Goal: Find specific page/section: Find specific page/section

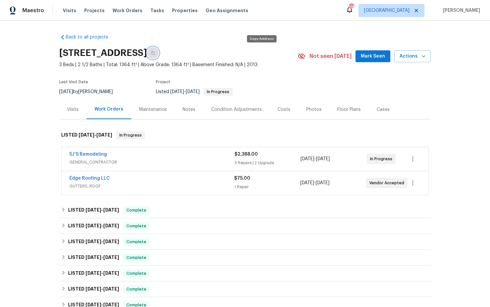
click at [155, 52] on icon "button" at bounding box center [153, 53] width 4 height 4
drag, startPoint x: 261, startPoint y: 55, endPoint x: 268, endPoint y: 56, distance: 7.0
click at [154, 55] on icon "button" at bounding box center [152, 53] width 3 height 4
click at [159, 55] on button "button" at bounding box center [153, 53] width 12 height 12
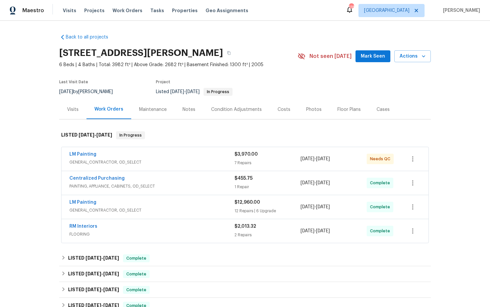
click at [281, 108] on div "Costs" at bounding box center [283, 109] width 13 height 7
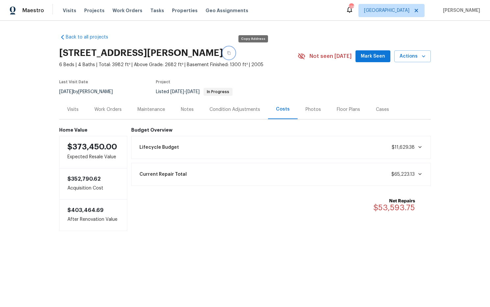
click at [231, 53] on icon "button" at bounding box center [229, 53] width 4 height 4
click at [113, 108] on div "Work Orders" at bounding box center [107, 109] width 27 height 7
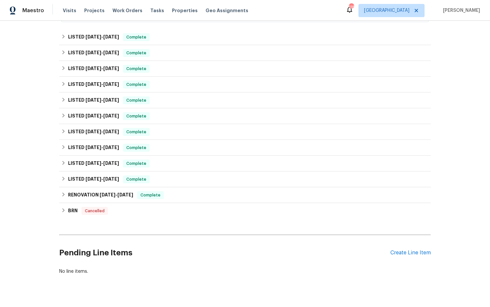
scroll to position [223, 0]
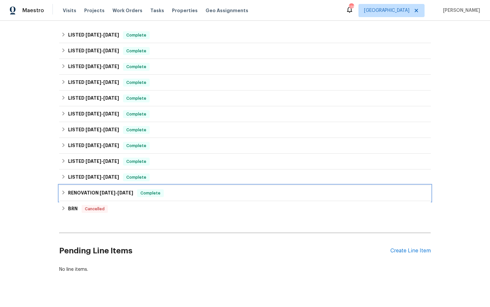
click at [104, 192] on span "2/29/24" at bounding box center [108, 192] width 16 height 5
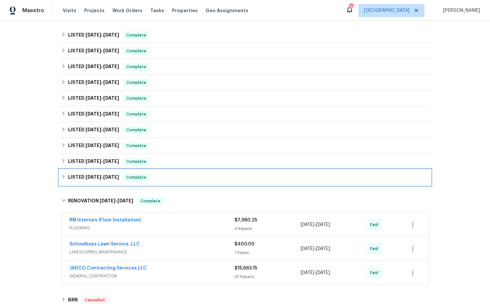
click at [119, 177] on span "3/27/24" at bounding box center [111, 176] width 16 height 5
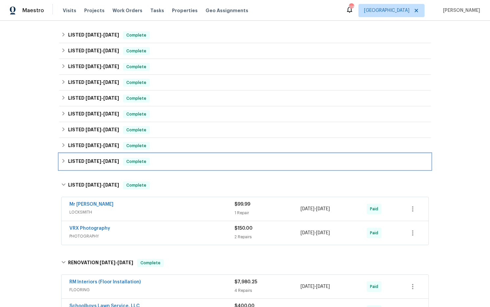
click at [107, 159] on span "5/23/24" at bounding box center [111, 161] width 16 height 5
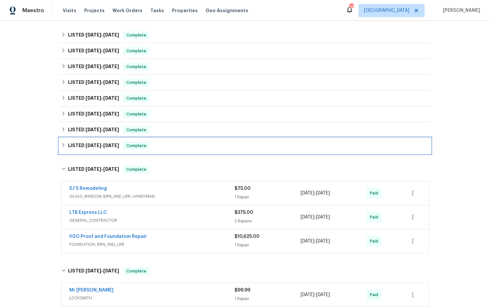
click at [101, 144] on span "6/6/24 - 6/12/24" at bounding box center [102, 145] width 34 height 5
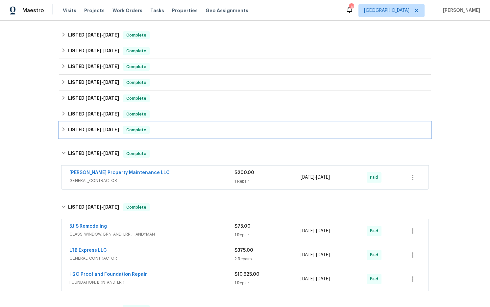
click at [106, 132] on h6 "LISTED 6/26/24 - 7/3/24" at bounding box center [93, 130] width 51 height 8
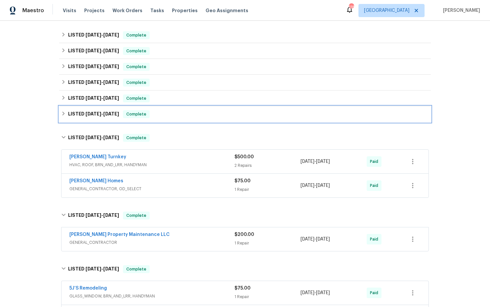
click at [107, 117] on h6 "LISTED 9/12/24 - 9/19/24" at bounding box center [93, 114] width 51 height 8
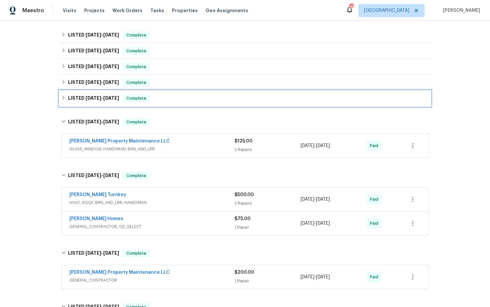
click at [111, 97] on span "12/11/24" at bounding box center [111, 98] width 16 height 5
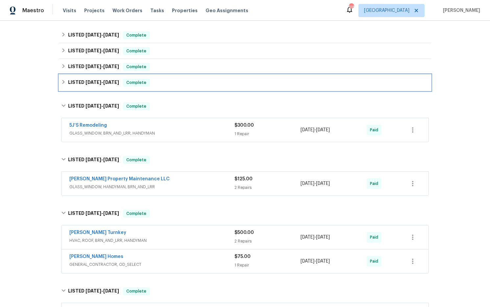
click at [114, 81] on span "1/1/25" at bounding box center [111, 82] width 16 height 5
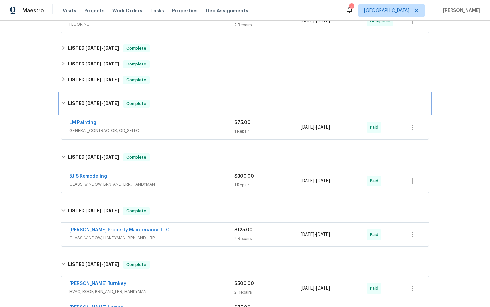
scroll to position [209, 0]
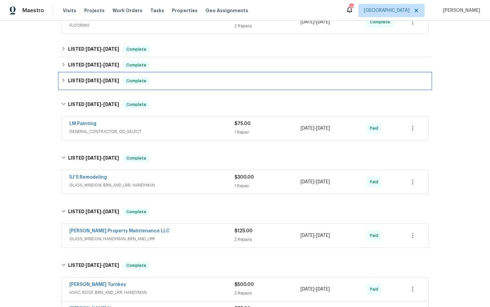
click at [114, 80] on span "2/2/25" at bounding box center [111, 80] width 16 height 5
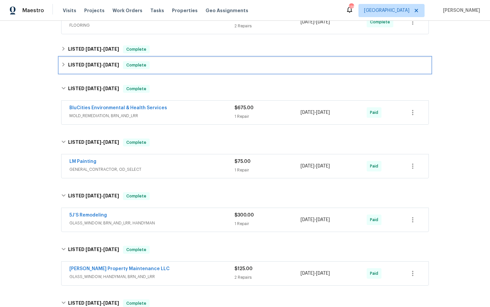
click at [114, 71] on div "LISTED 2/6/25 - 5/8/25 Complete" at bounding box center [244, 65] width 371 height 16
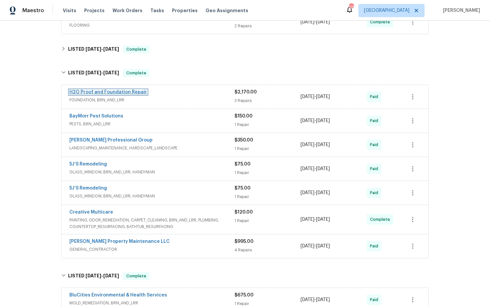
click at [120, 91] on link "H2O Proof and Foundation Repair" at bounding box center [108, 92] width 78 height 5
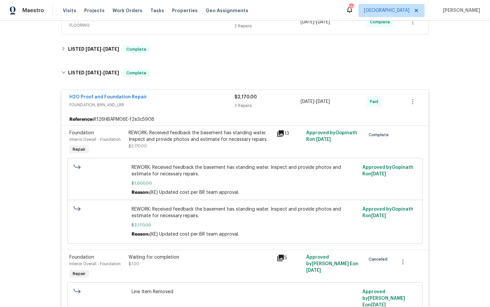
click at [282, 133] on icon at bounding box center [280, 133] width 7 height 7
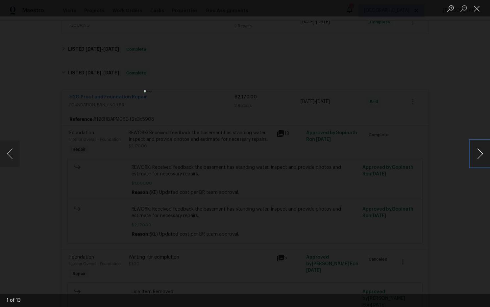
click at [481, 156] on button "Next image" at bounding box center [480, 153] width 20 height 26
drag, startPoint x: 477, startPoint y: 9, endPoint x: 464, endPoint y: 17, distance: 15.2
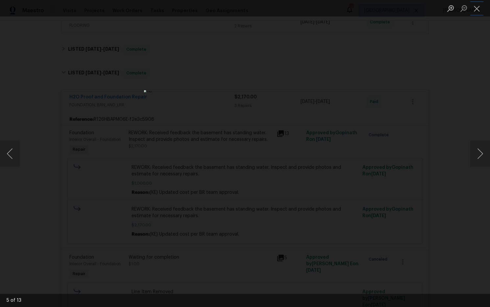
click at [477, 9] on button "Close lightbox" at bounding box center [476, 9] width 13 height 12
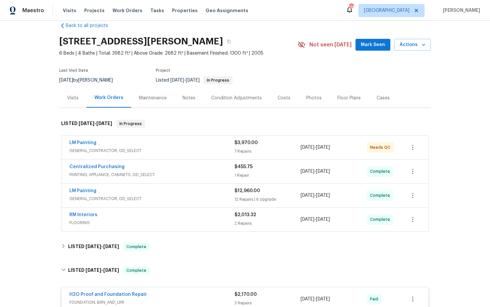
scroll to position [0, 0]
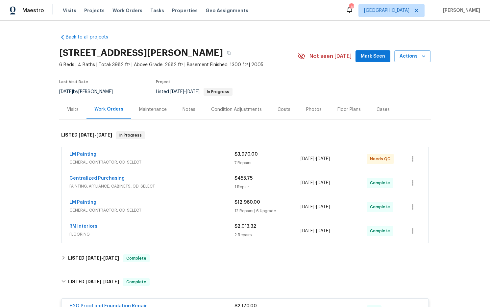
click at [189, 110] on div "Notes" at bounding box center [188, 109] width 13 height 7
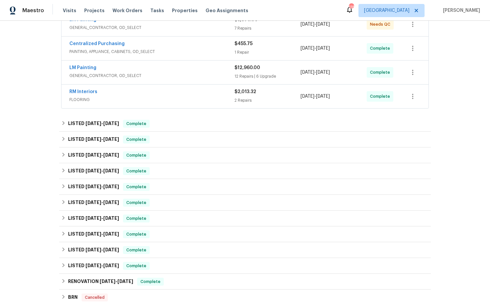
scroll to position [233, 0]
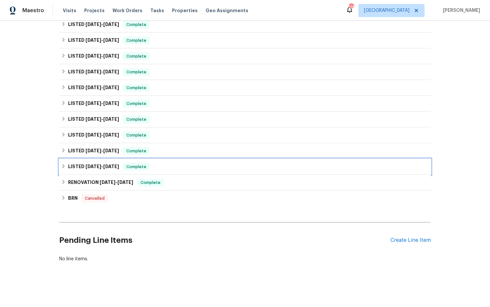
click at [114, 169] on h6 "LISTED 3/21/24 - 3/27/24" at bounding box center [93, 167] width 51 height 8
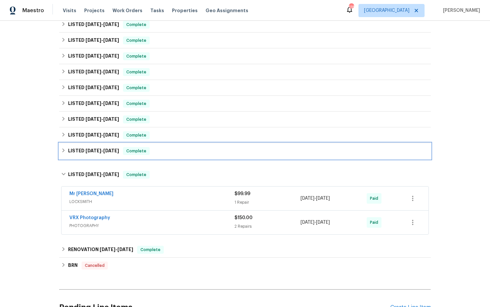
click at [106, 147] on h6 "LISTED 4/3/24 - 5/23/24" at bounding box center [93, 151] width 51 height 8
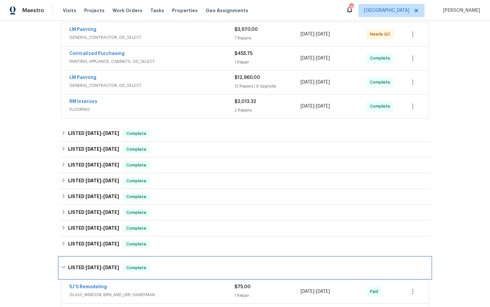
scroll to position [126, 0]
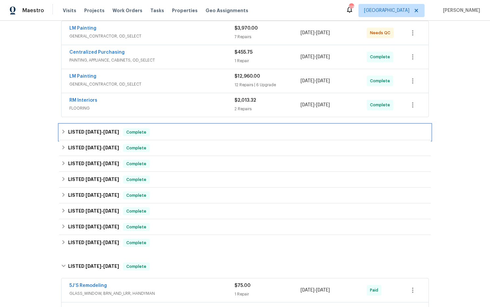
click at [103, 133] on span "7/16/25" at bounding box center [111, 131] width 16 height 5
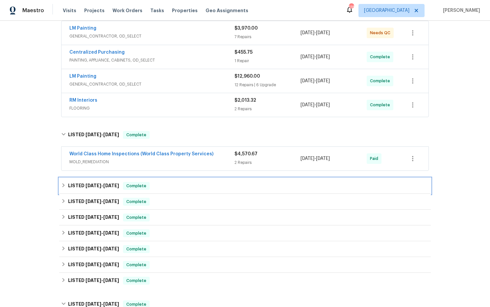
click at [100, 184] on span "2/6/25 - 5/8/25" at bounding box center [102, 185] width 34 height 5
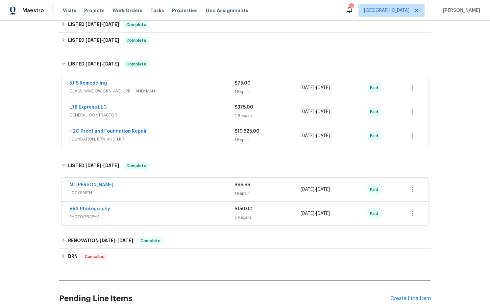
scroll to position [547, 0]
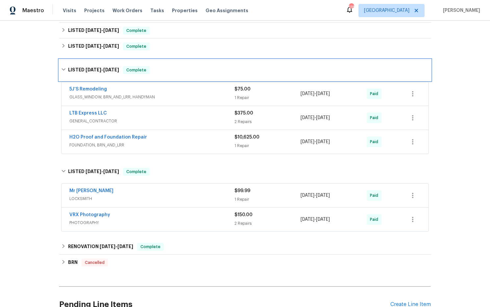
drag, startPoint x: 120, startPoint y: 68, endPoint x: 108, endPoint y: 68, distance: 12.2
click at [108, 68] on div "LISTED 4/3/24 - 5/23/24 Complete" at bounding box center [244, 70] width 367 height 8
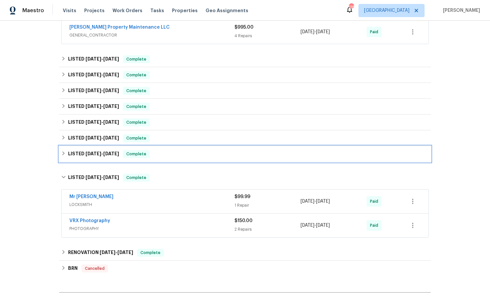
scroll to position [451, 0]
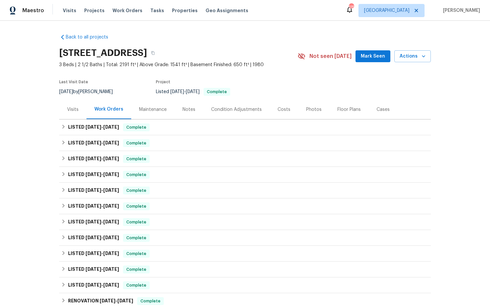
click at [286, 108] on div "Costs" at bounding box center [283, 109] width 13 height 7
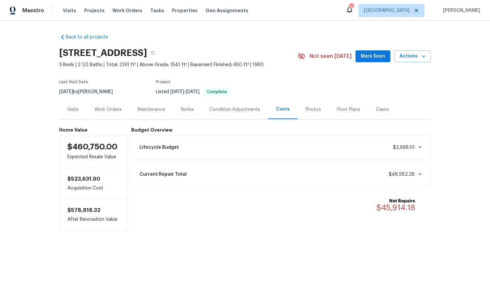
click at [116, 108] on div "Work Orders" at bounding box center [107, 109] width 27 height 7
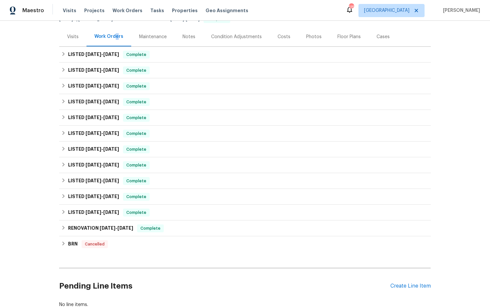
scroll to position [118, 0]
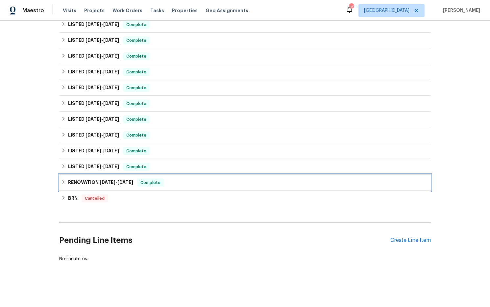
click at [98, 185] on h6 "RENOVATION 4/24/24 - 5/3/24" at bounding box center [100, 182] width 65 height 8
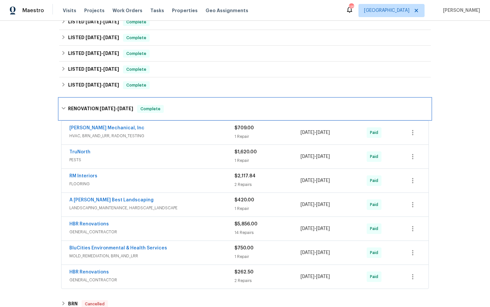
scroll to position [186, 0]
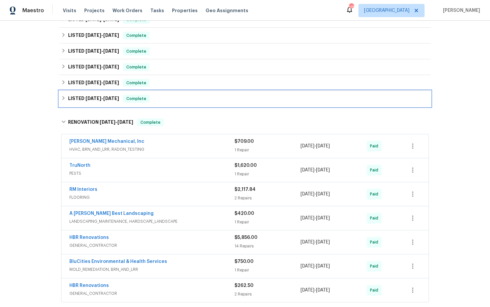
click at [95, 102] on h6 "LISTED 5/7/24 - 5/8/24" at bounding box center [93, 99] width 51 height 8
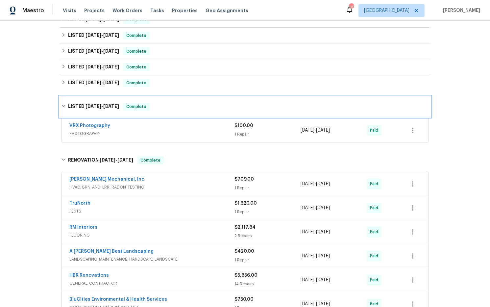
scroll to position [156, 0]
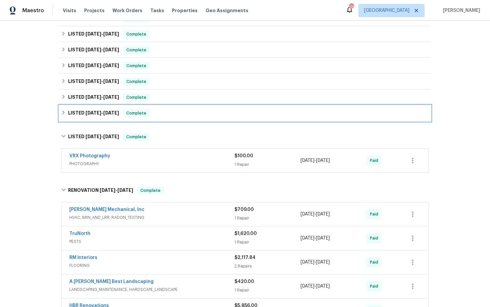
click at [107, 114] on span "7/15/24" at bounding box center [111, 112] width 16 height 5
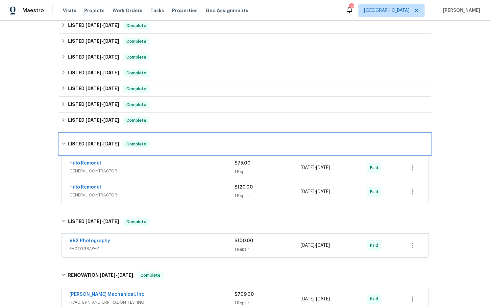
scroll to position [126, 0]
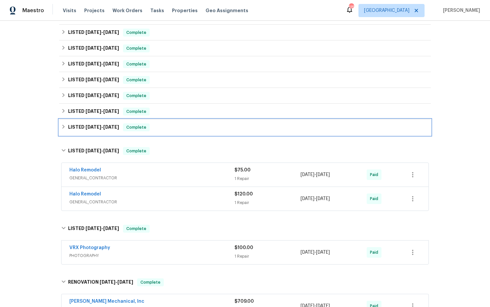
click at [116, 125] on span "12/10/24" at bounding box center [111, 127] width 16 height 5
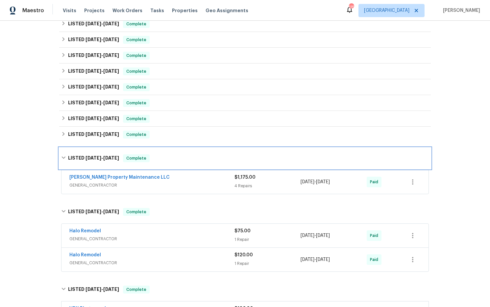
scroll to position [96, 0]
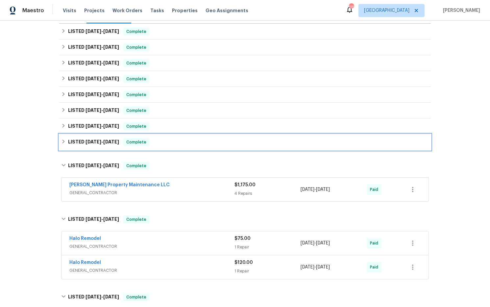
click at [116, 135] on div "LISTED 12/30/24 - 1/3/25 Complete" at bounding box center [244, 142] width 371 height 16
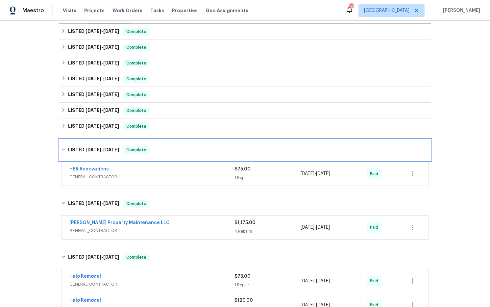
scroll to position [88, 0]
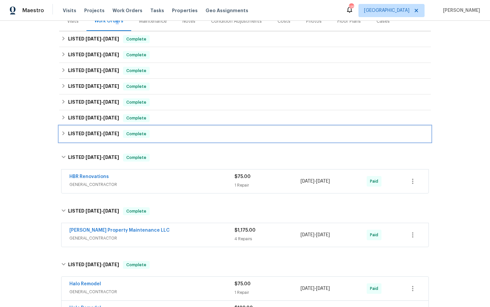
click at [103, 136] on h6 "LISTED 1/10/25 - 1/13/25" at bounding box center [93, 134] width 51 height 8
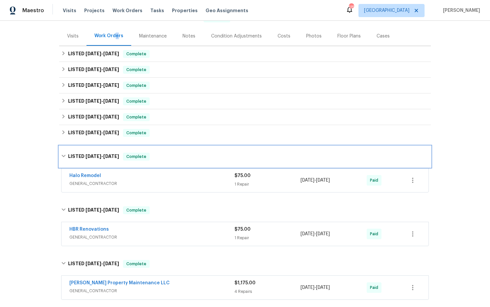
scroll to position [70, 0]
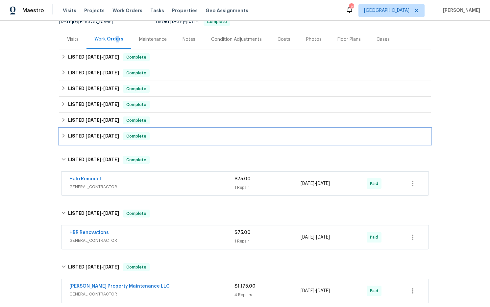
click at [108, 134] on span "1/24/25" at bounding box center [111, 135] width 16 height 5
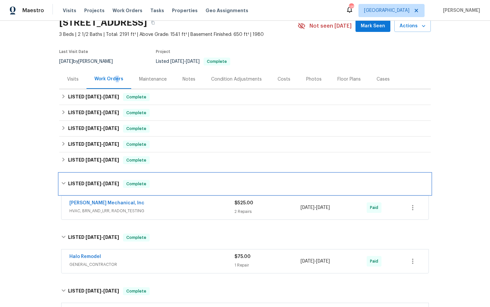
scroll to position [30, 0]
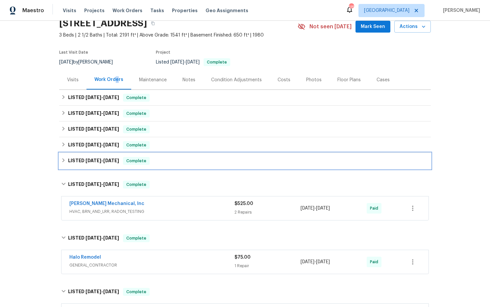
click at [110, 161] on span "2/21/25" at bounding box center [111, 160] width 16 height 5
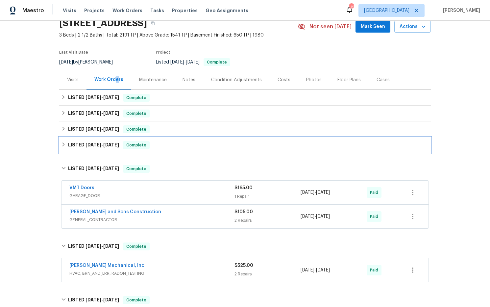
click at [108, 147] on h6 "LISTED 3/18/25 - 3/24/25" at bounding box center [93, 145] width 51 height 8
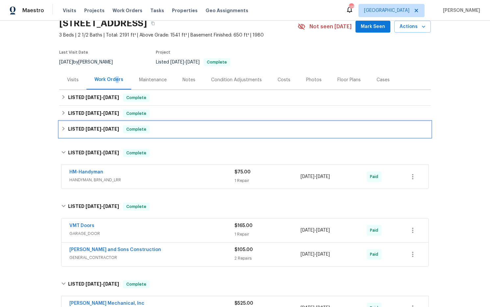
click at [108, 131] on h6 "LISTED 4/1/25 - 4/4/25" at bounding box center [93, 129] width 51 height 8
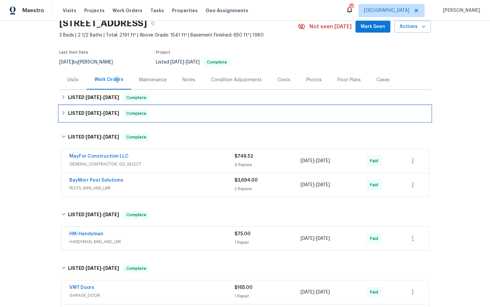
click at [109, 113] on span "5/6/25" at bounding box center [111, 113] width 16 height 5
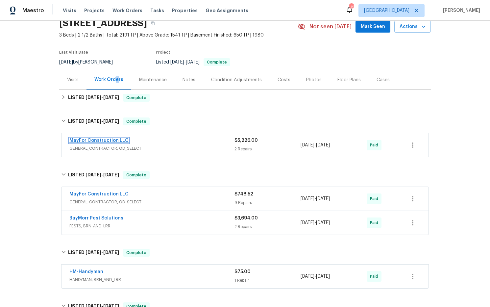
click at [119, 138] on link "MayFor Construction LLC" at bounding box center [98, 140] width 59 height 5
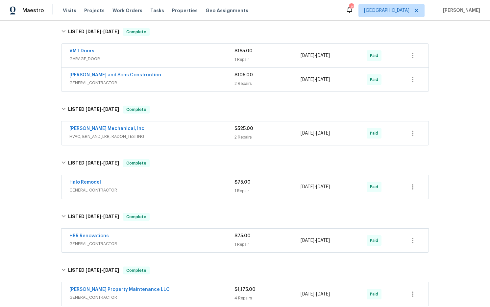
scroll to position [0, 0]
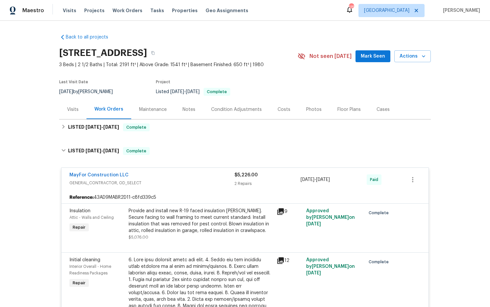
click at [287, 110] on div "Costs" at bounding box center [283, 109] width 29 height 19
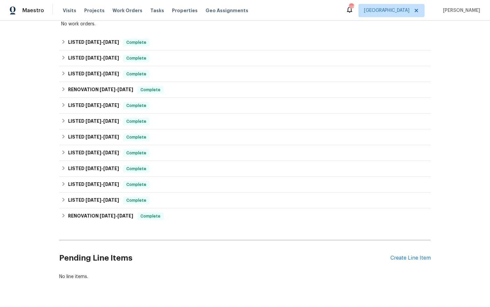
scroll to position [144, 0]
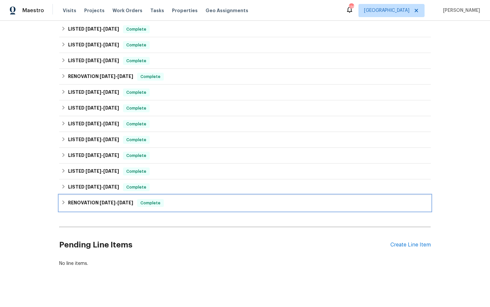
click at [115, 200] on span "[DATE]" at bounding box center [108, 202] width 16 height 5
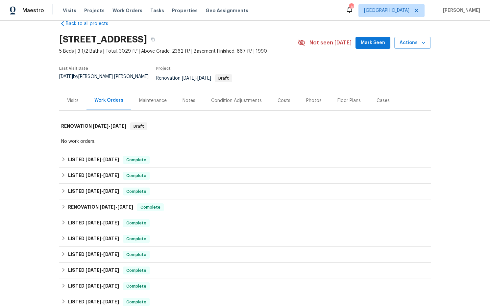
scroll to position [0, 0]
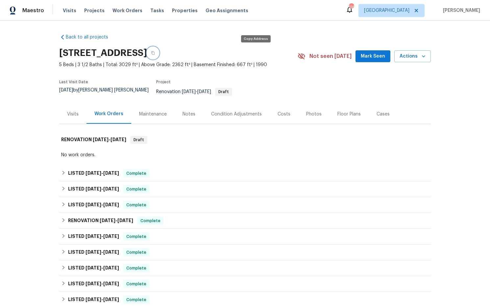
click at [154, 53] on icon "button" at bounding box center [152, 53] width 3 height 4
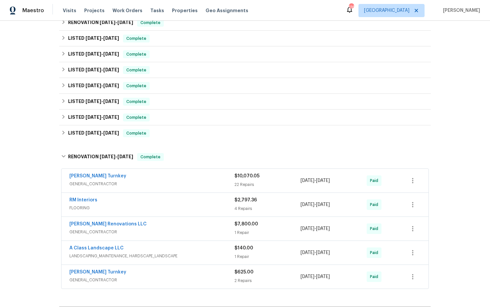
scroll to position [201, 0]
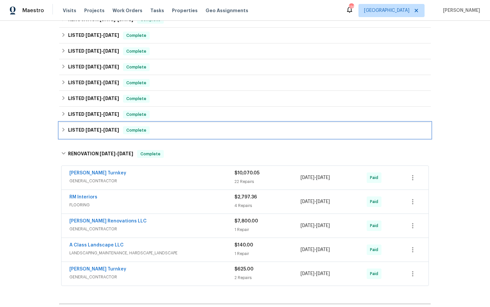
click at [105, 127] on span "[DATE]" at bounding box center [111, 129] width 16 height 5
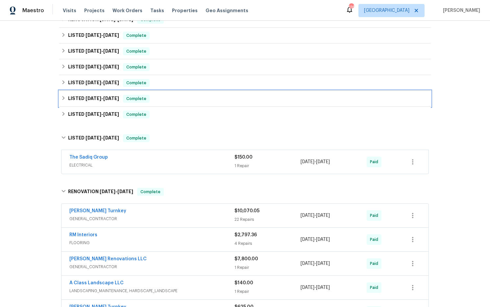
click at [108, 96] on span "[DATE]" at bounding box center [111, 98] width 16 height 5
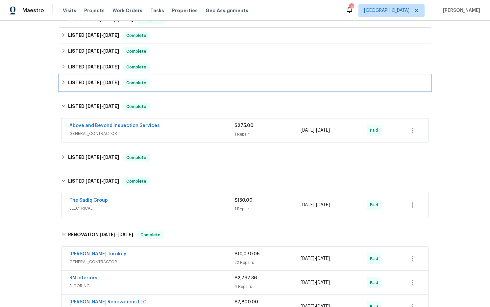
click at [112, 81] on h6 "LISTED 8/23/24 - 8/30/24" at bounding box center [93, 83] width 51 height 8
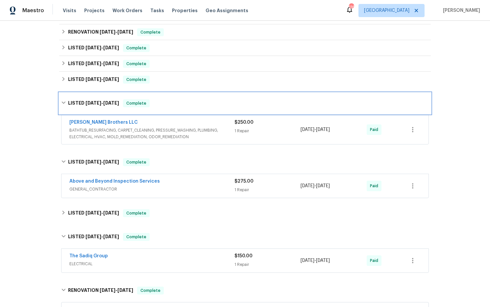
scroll to position [185, 0]
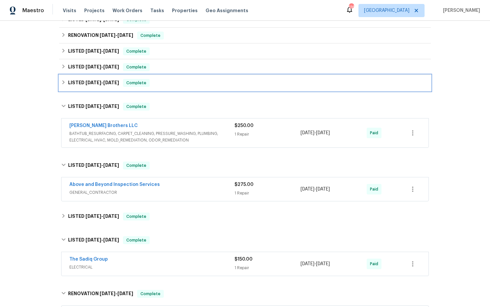
click at [114, 81] on h6 "LISTED 9/20/24 - 9/26/24" at bounding box center [93, 83] width 51 height 8
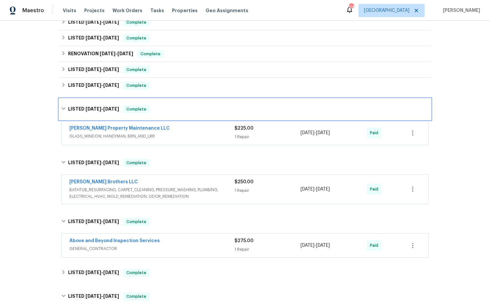
scroll to position [161, 0]
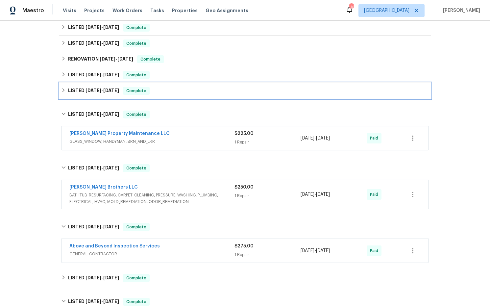
click at [115, 88] on span "[DATE]" at bounding box center [111, 90] width 16 height 5
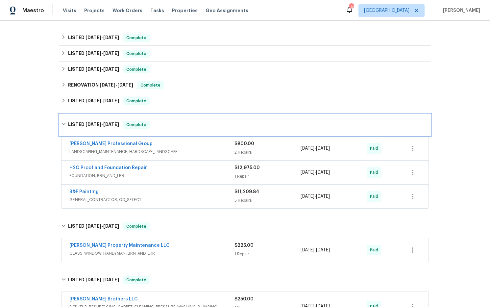
scroll to position [135, 0]
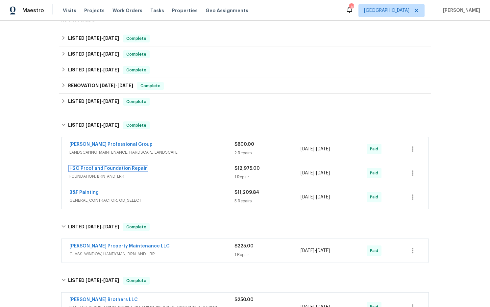
click at [132, 166] on link "H2O Proof and Foundation Repair" at bounding box center [108, 168] width 78 height 5
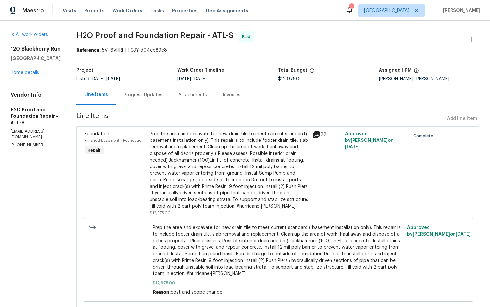
click at [313, 134] on icon at bounding box center [316, 134] width 7 height 7
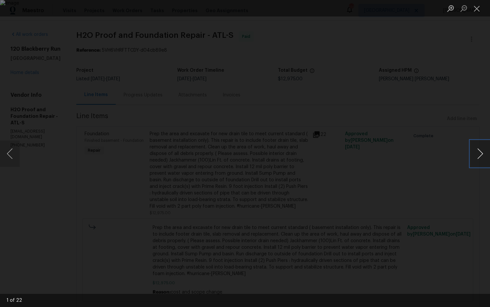
click at [480, 155] on button "Next image" at bounding box center [480, 153] width 20 height 26
click at [482, 153] on button "Next image" at bounding box center [480, 153] width 20 height 26
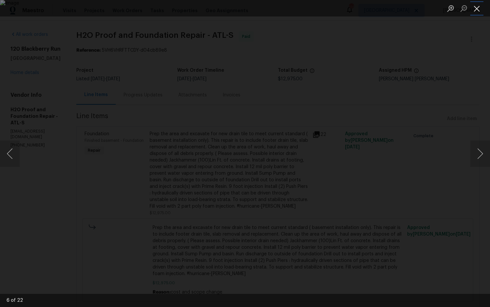
click at [477, 9] on button "Close lightbox" at bounding box center [476, 9] width 13 height 12
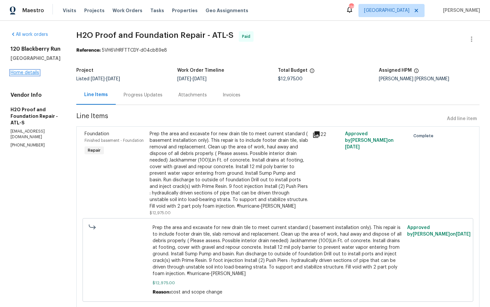
click at [14, 75] on link "Home details" at bounding box center [25, 72] width 29 height 5
click at [19, 75] on link "Home details" at bounding box center [25, 72] width 29 height 5
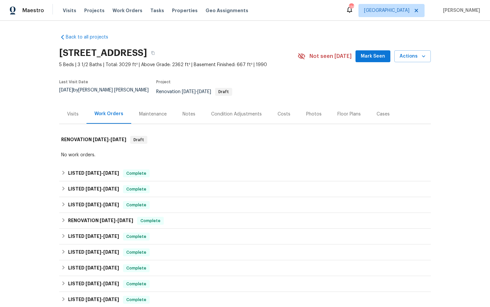
click at [189, 111] on div "Notes" at bounding box center [188, 114] width 13 height 7
click at [186, 111] on div "Notes" at bounding box center [188, 114] width 13 height 7
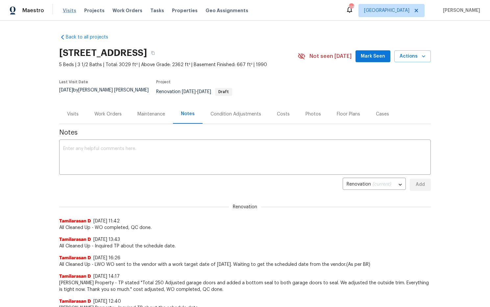
click at [69, 12] on span "Visits" at bounding box center [69, 10] width 13 height 7
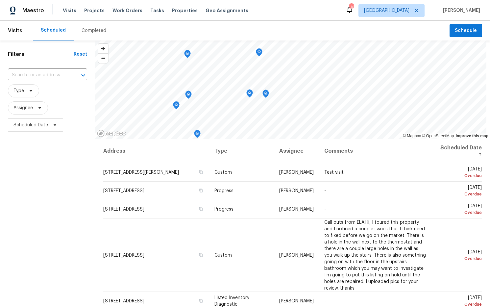
click at [97, 29] on div "Completed" at bounding box center [93, 30] width 25 height 7
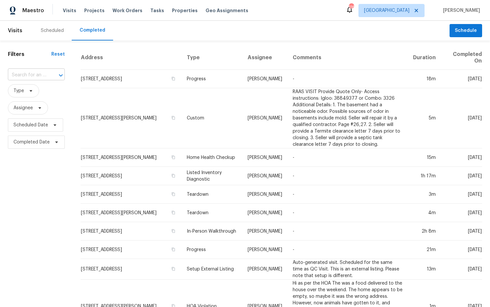
click at [30, 73] on input "text" at bounding box center [27, 75] width 38 height 10
paste input "[STREET_ADDRESS]"
type input "[STREET_ADDRESS]"
click at [37, 95] on li "[STREET_ADDRESS]" at bounding box center [36, 89] width 56 height 11
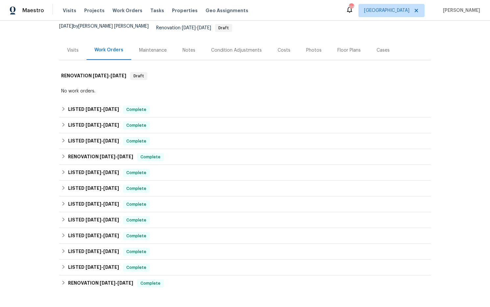
scroll to position [144, 0]
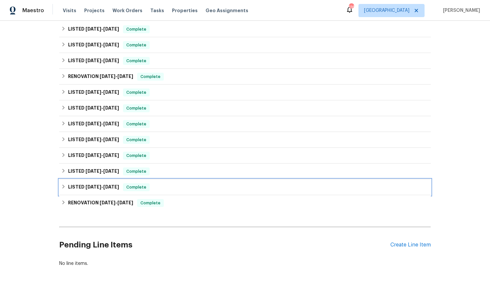
click at [104, 184] on span "[DATE] - [DATE]" at bounding box center [102, 186] width 34 height 5
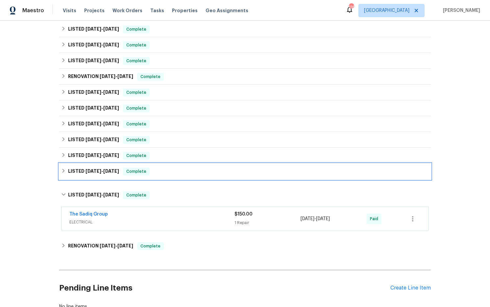
click at [103, 169] on span "[DATE] - [DATE]" at bounding box center [102, 171] width 34 height 5
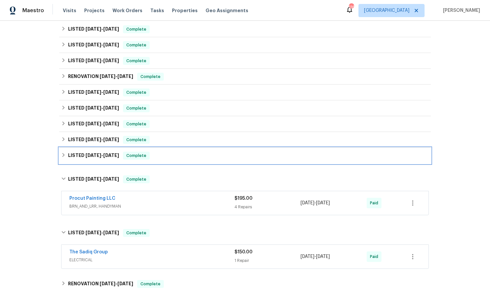
click at [104, 153] on h6 "LISTED [DATE] - [DATE]" at bounding box center [93, 155] width 51 height 8
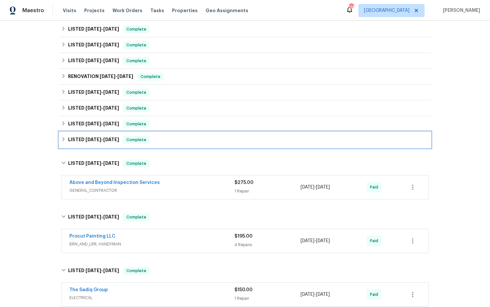
click at [116, 137] on span "[DATE]" at bounding box center [111, 139] width 16 height 5
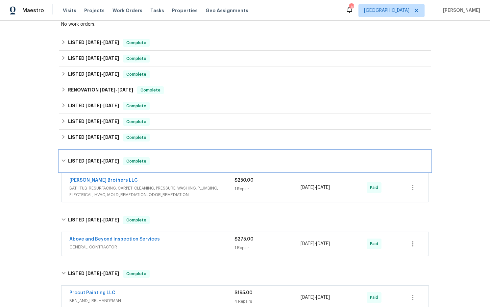
scroll to position [121, 0]
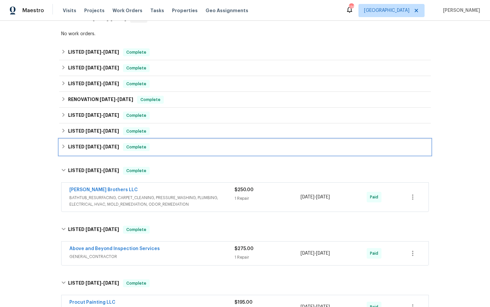
click at [116, 144] on span "[DATE]" at bounding box center [111, 146] width 16 height 5
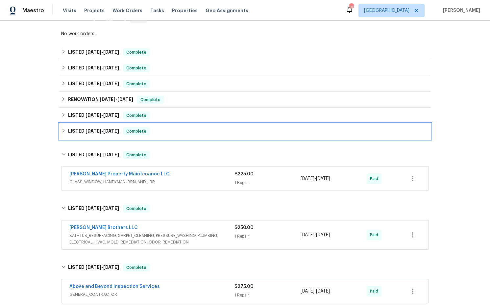
click at [119, 128] on span "[DATE]" at bounding box center [111, 130] width 16 height 5
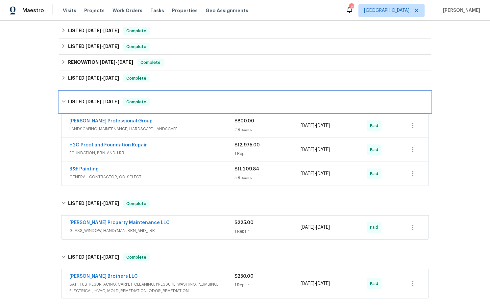
scroll to position [157, 0]
